Goal: Task Accomplishment & Management: Complete application form

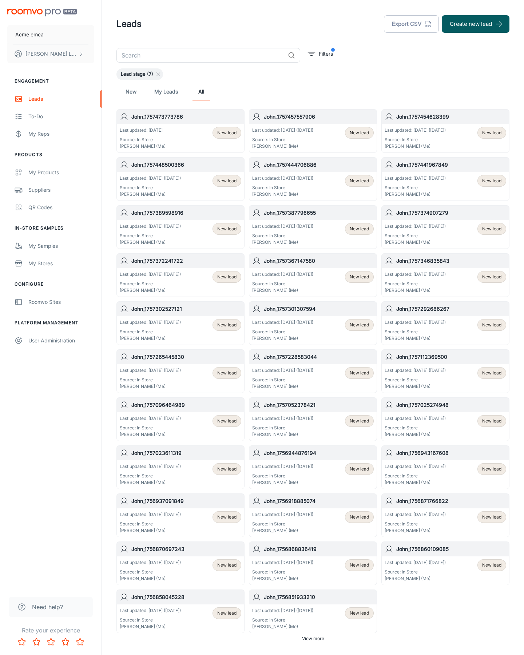
click at [475, 24] on button "Create new lead" at bounding box center [476, 23] width 68 height 17
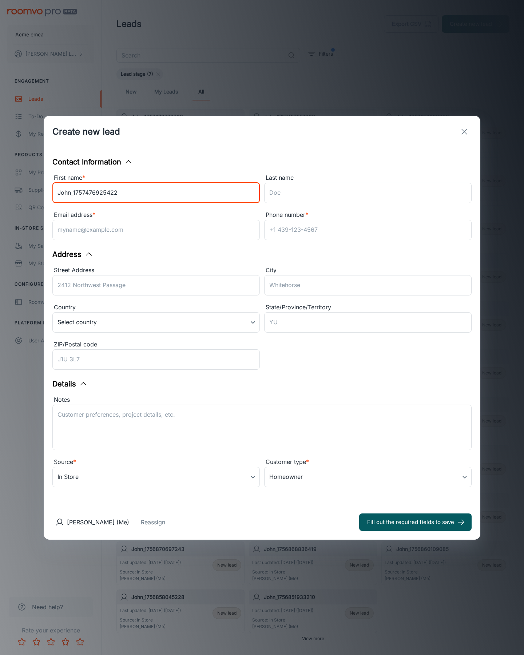
type input "John_1757476925422"
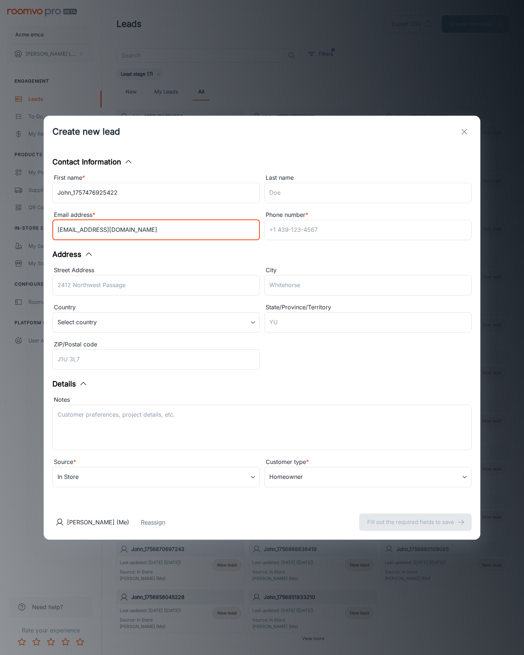
type input "[EMAIL_ADDRESS][DOMAIN_NAME]"
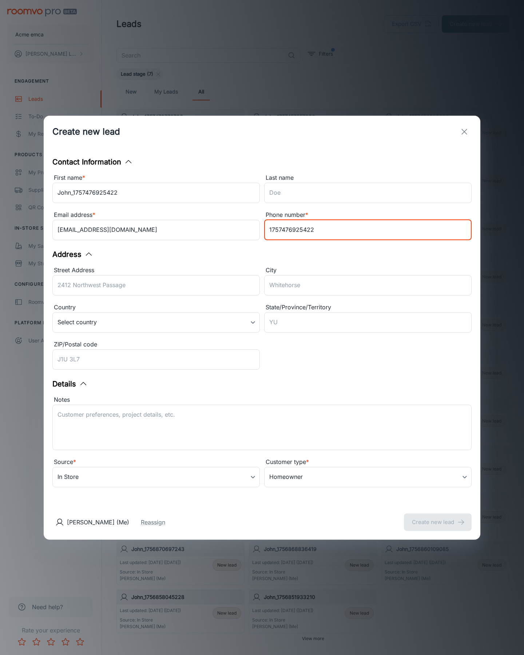
type input "1757476925422"
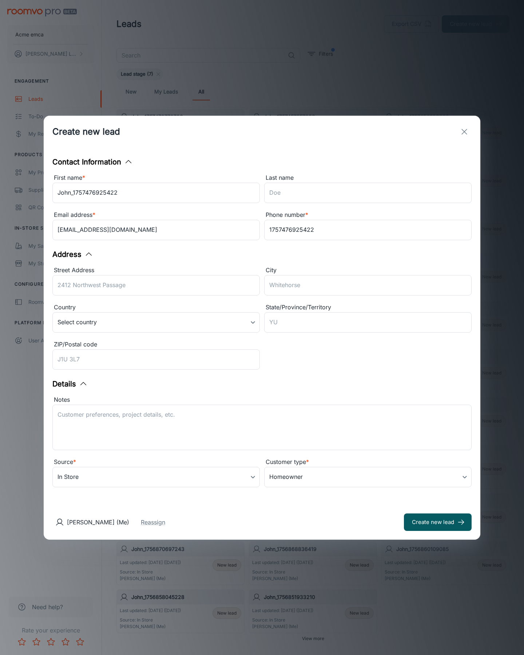
click at [438, 522] on button "Create new lead" at bounding box center [438, 521] width 68 height 17
